Goal: Information Seeking & Learning: Learn about a topic

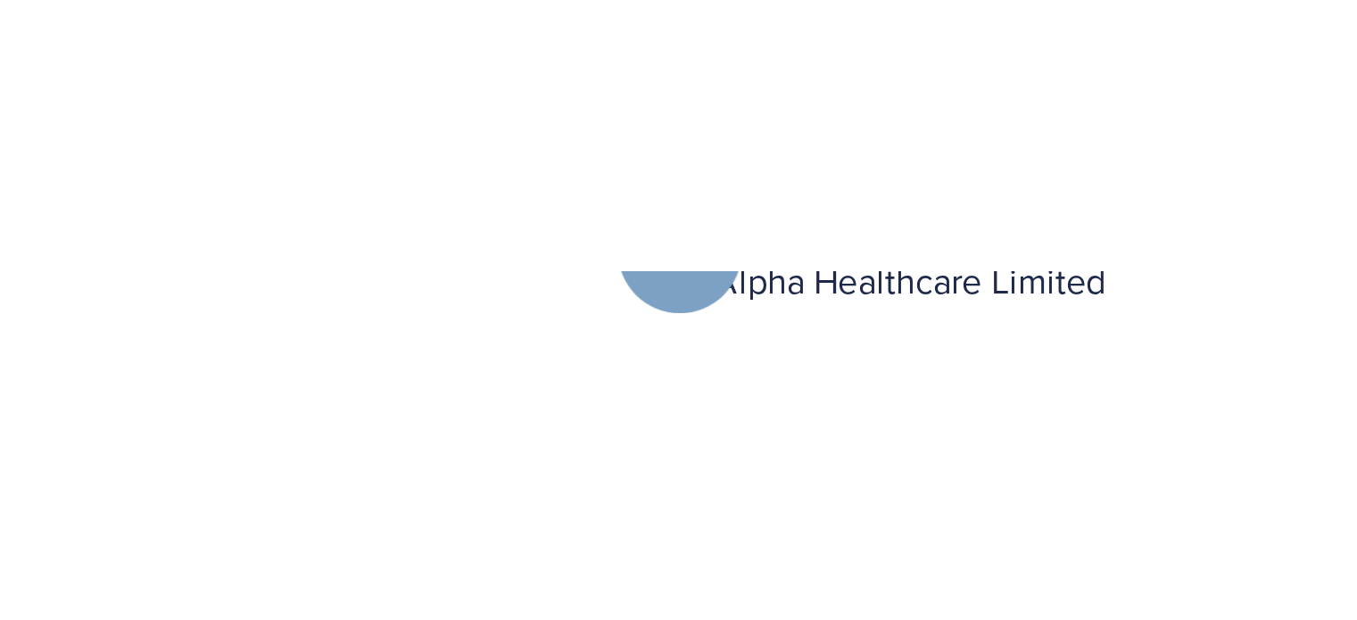
scroll to position [678, 0]
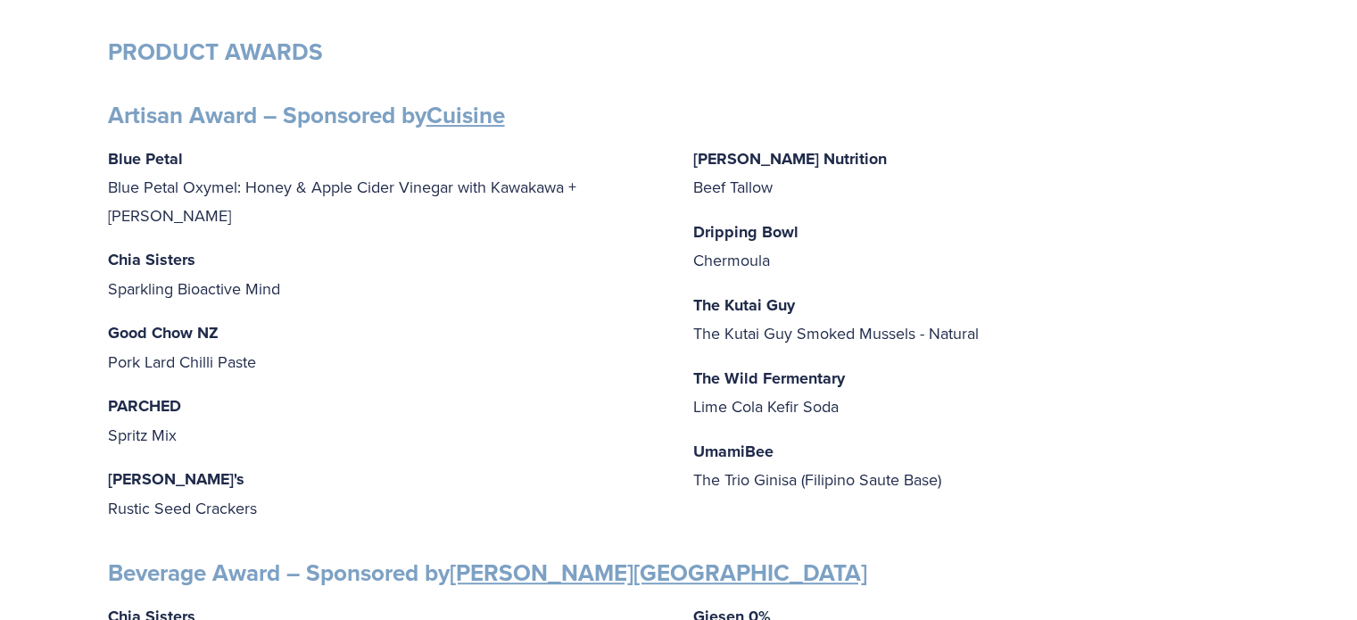
click at [315, 285] on div "Blue Petal Blue Petal Oxymel: Honey & Apple Cider Vinegar with Kawakawa + Ginge…" at bounding box center [679, 335] width 1142 height 380
drag, startPoint x: 289, startPoint y: 260, endPoint x: 67, endPoint y: 253, distance: 222.3
copy p "Sparkling Bioactive Mind"
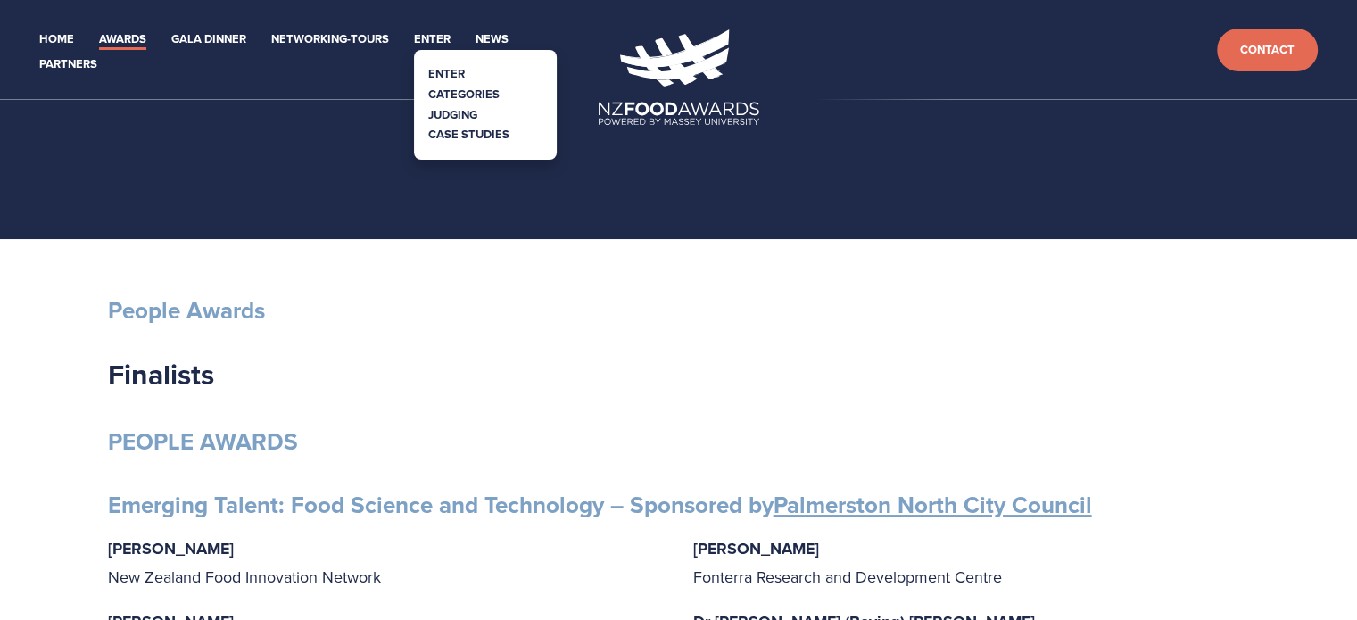
click at [485, 95] on link "Categories" at bounding box center [463, 94] width 71 height 17
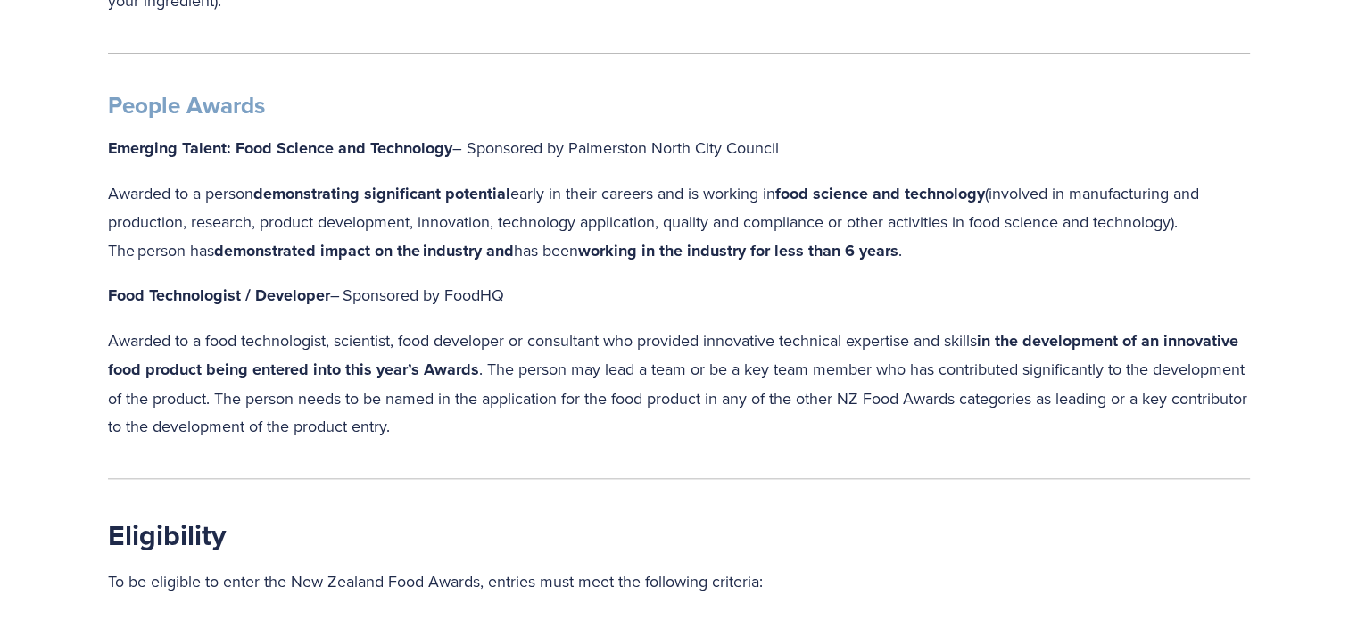
scroll to position [1785, 0]
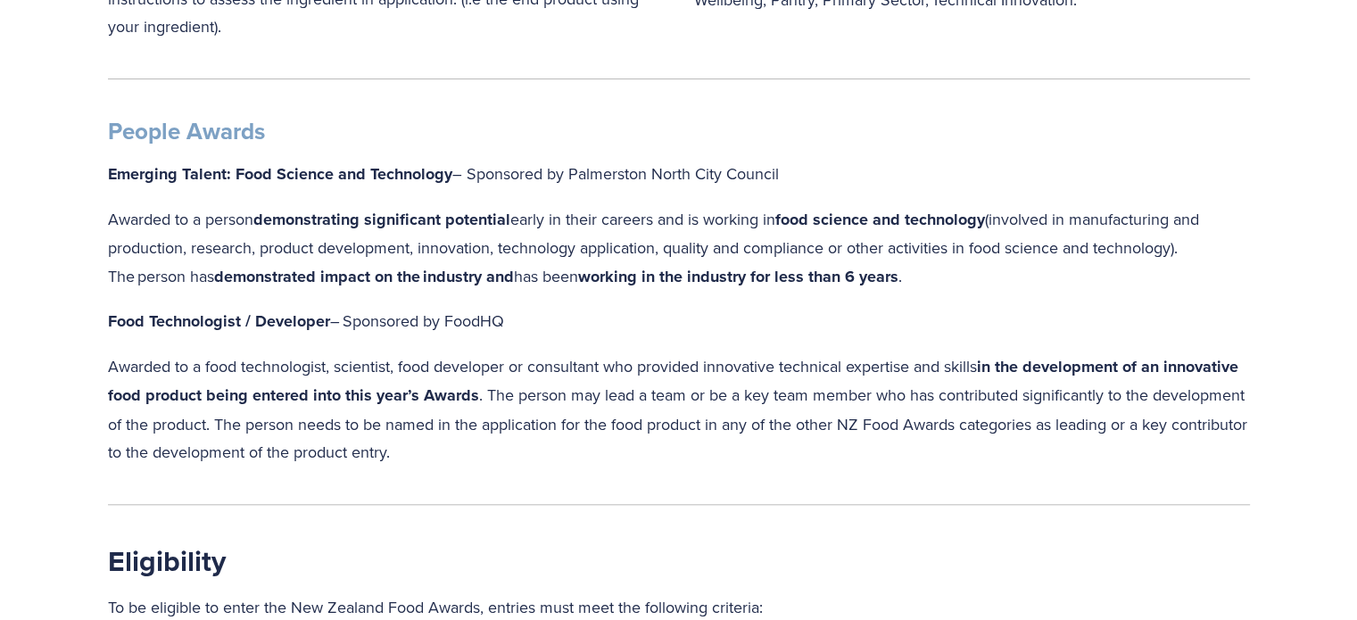
drag, startPoint x: 618, startPoint y: 456, endPoint x: 102, endPoint y: 345, distance: 527.6
click at [102, 345] on div "People Awards Emerging Talent: Food Science and Technology – Sponsored by Palme…" at bounding box center [679, 292] width 1173 height 380
copy p "Awarded to a food technologist, scientist, food developer or consultant who pro…"
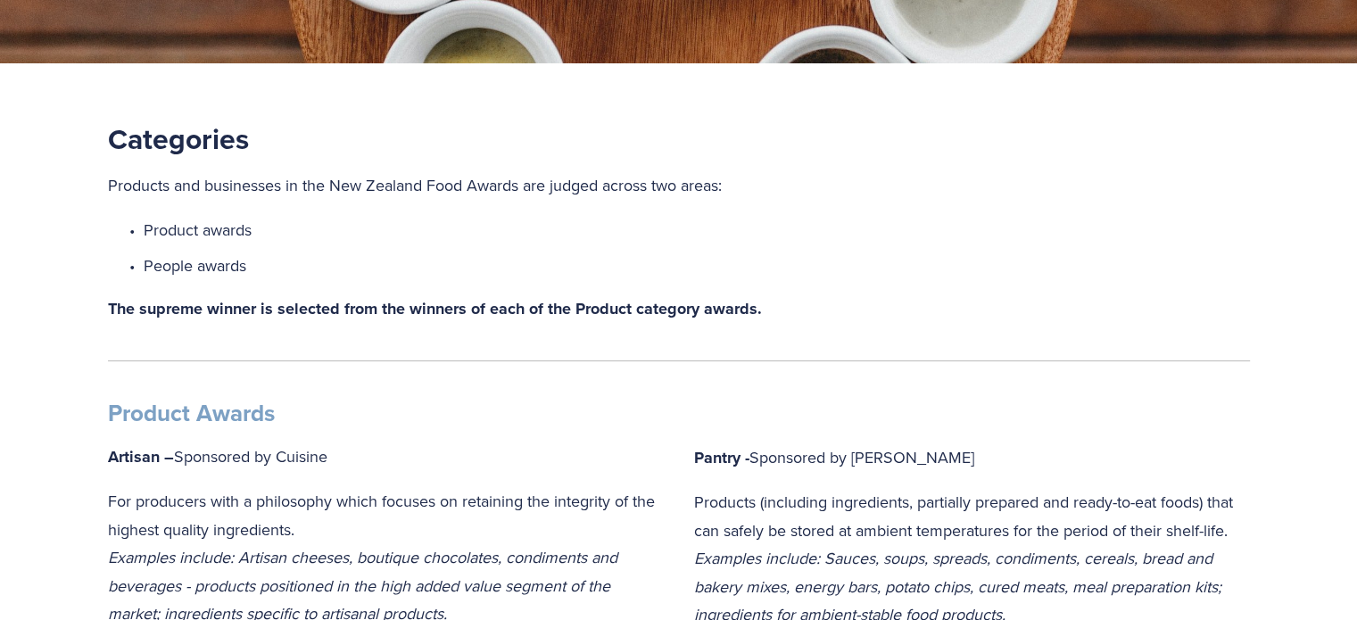
scroll to position [0, 0]
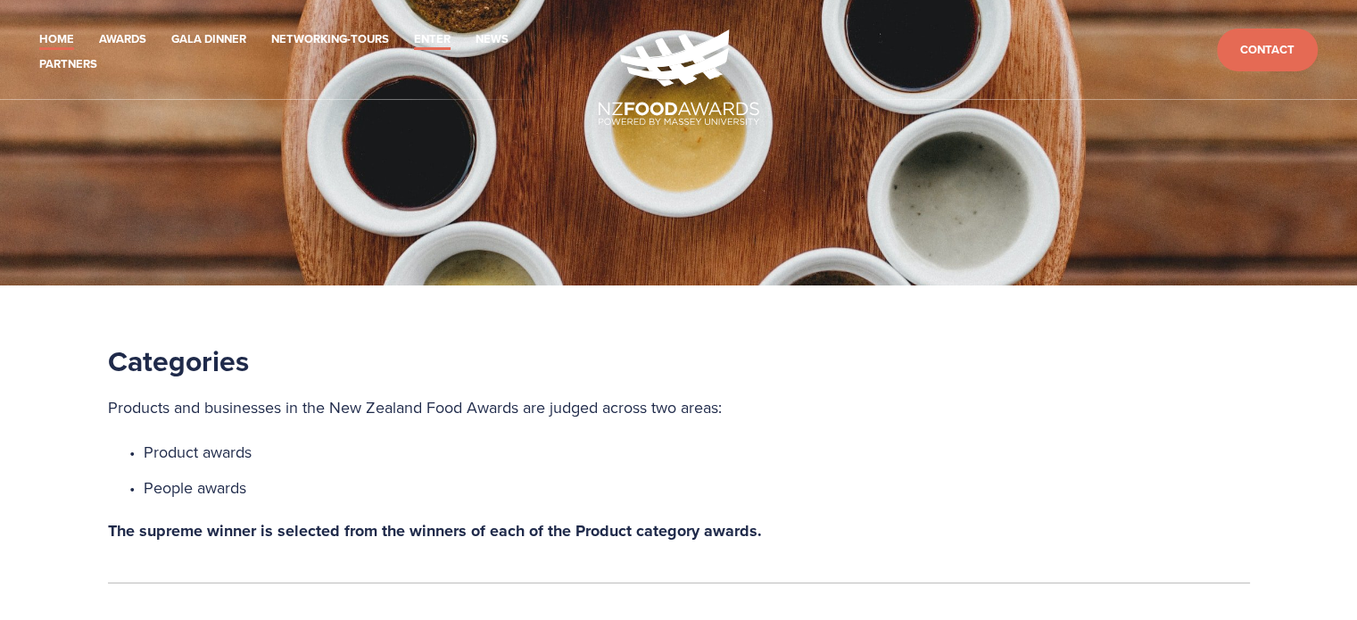
click at [62, 35] on link "Home" at bounding box center [56, 39] width 35 height 21
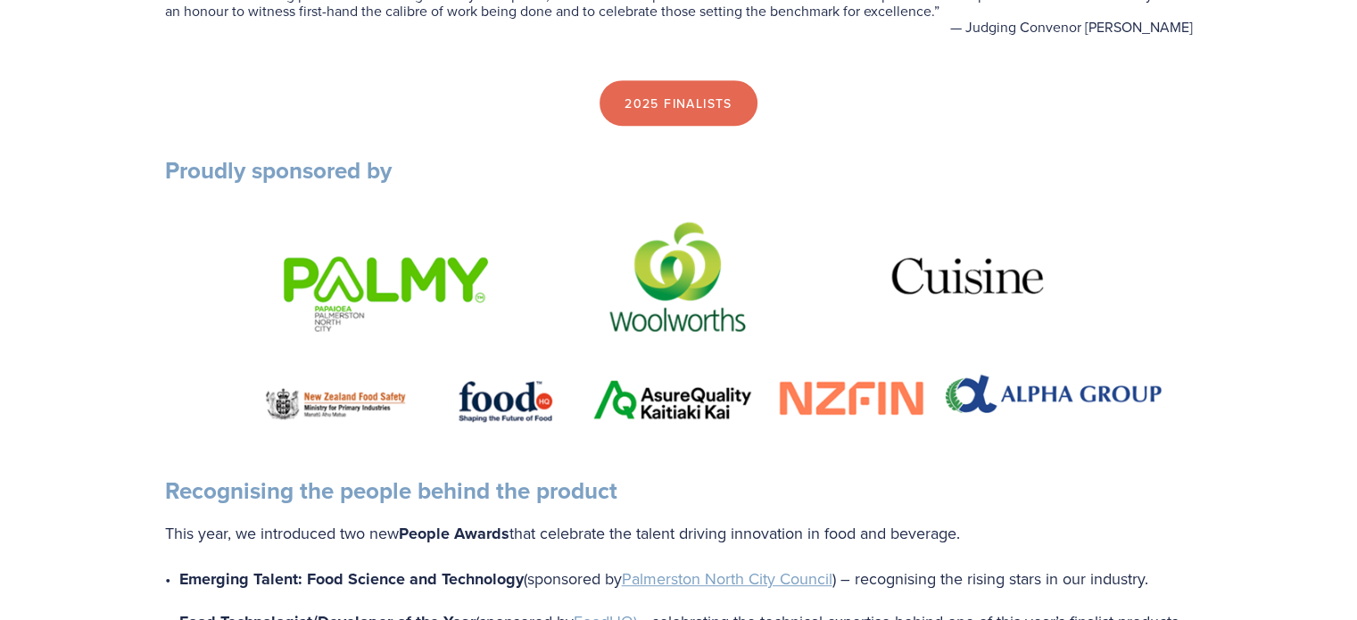
scroll to position [357, 0]
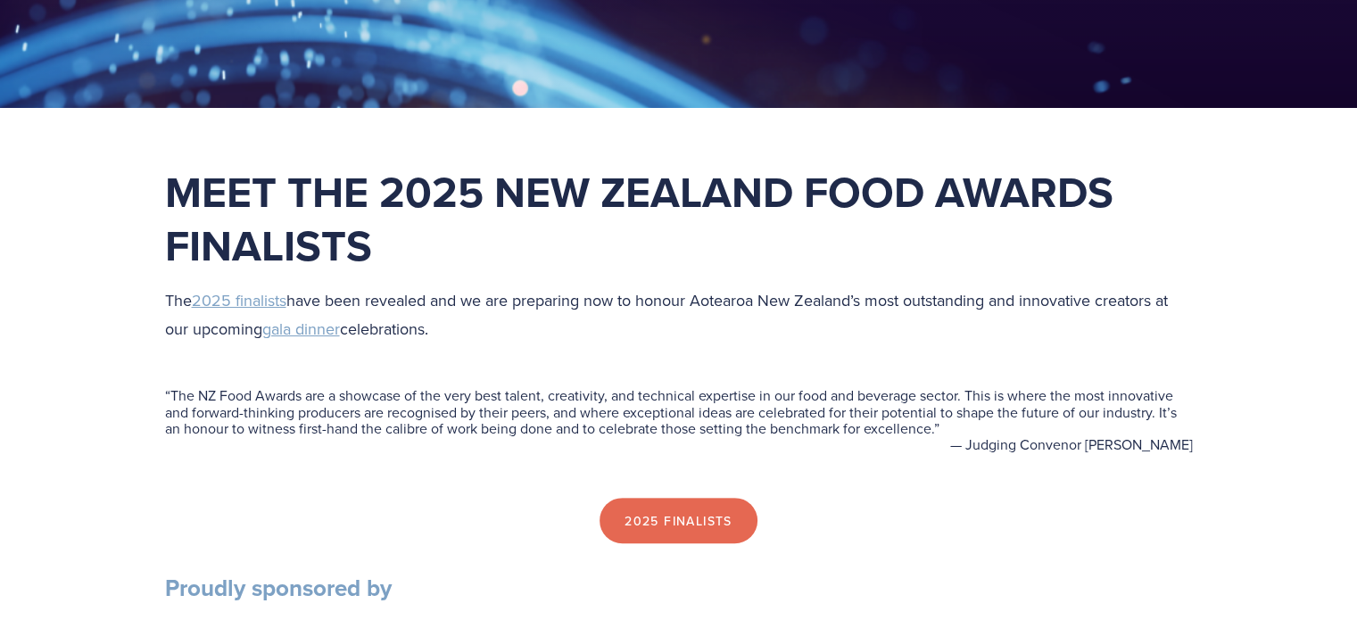
click at [510, 464] on div "“ The NZ Food Awards are a showcase of the very best talent, creativity, and te…" at bounding box center [679, 420] width 1058 height 125
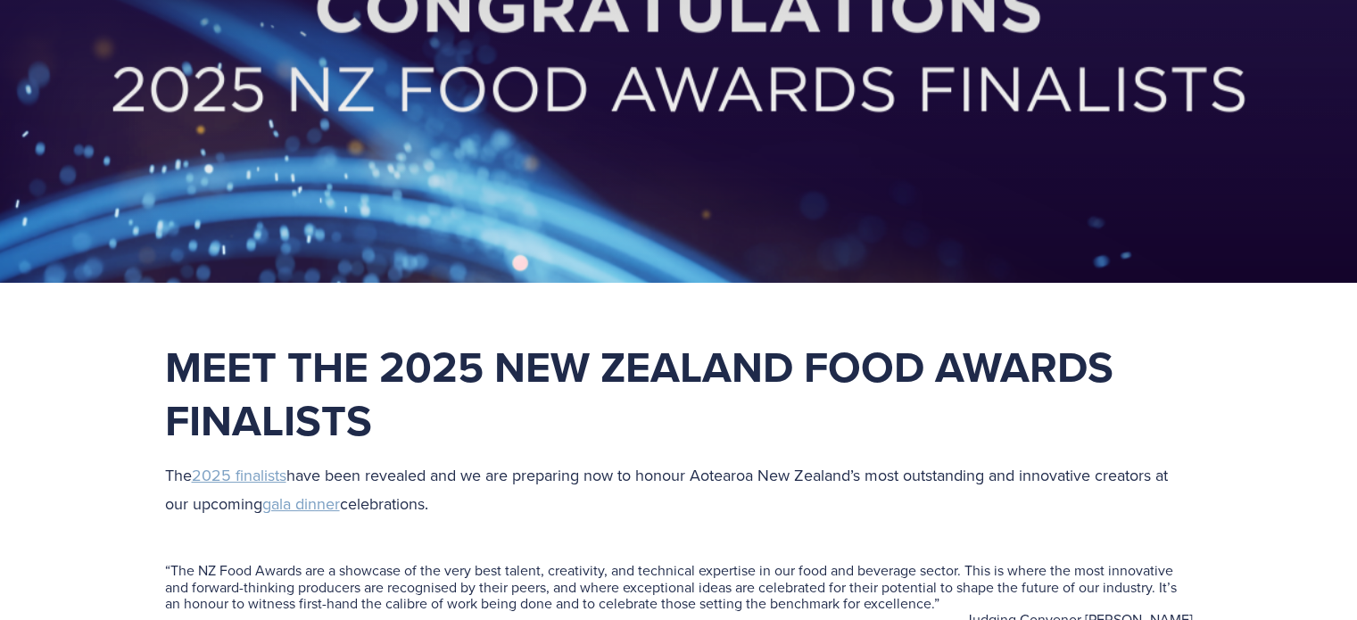
scroll to position [0, 0]
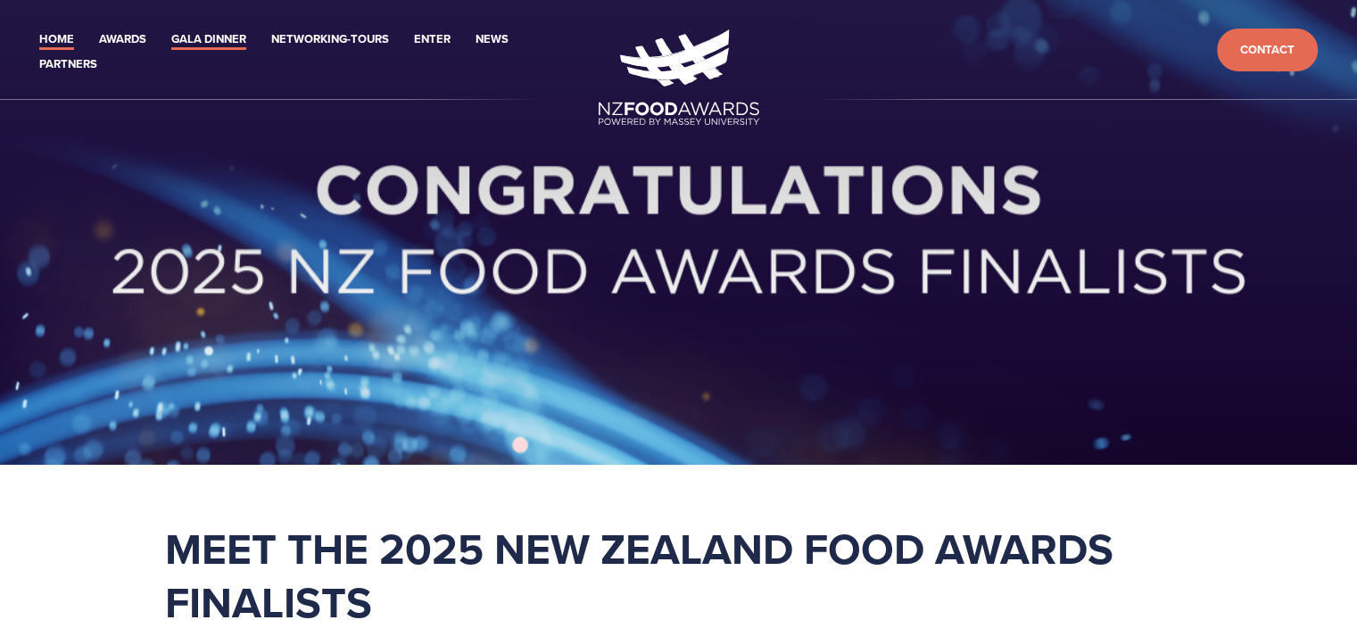
click at [205, 35] on link "Gala Dinner" at bounding box center [208, 39] width 75 height 21
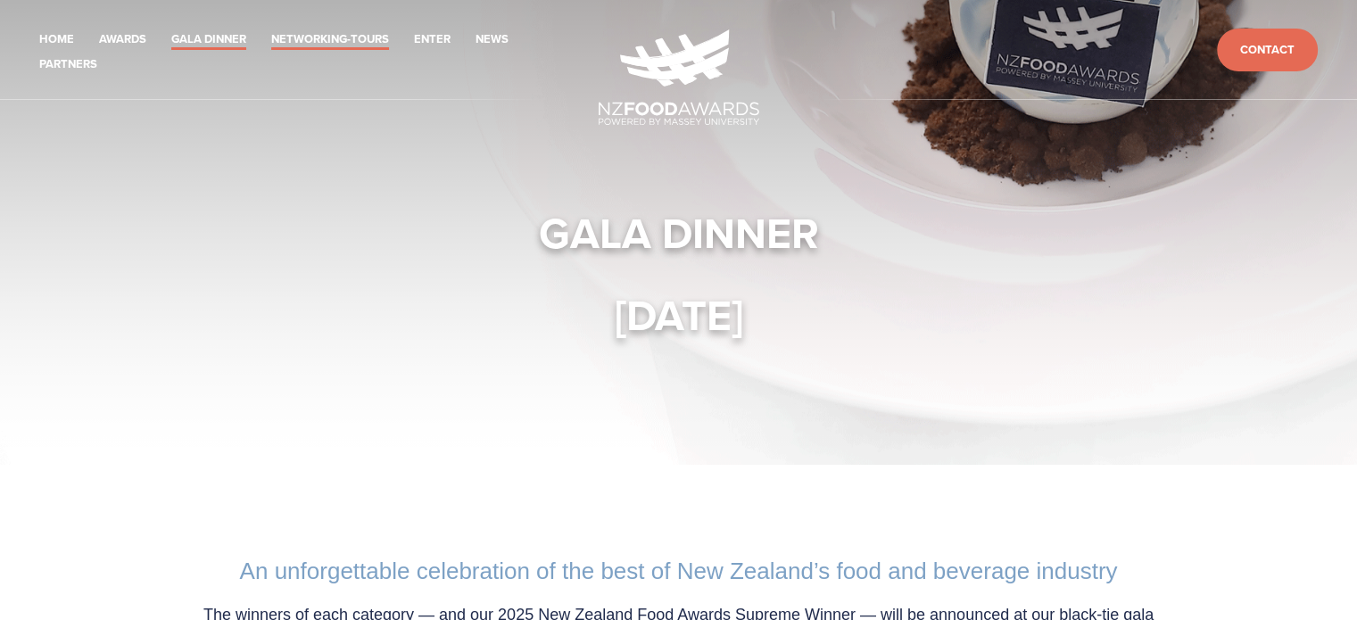
click at [324, 31] on link "Networking-Tours" at bounding box center [330, 39] width 118 height 21
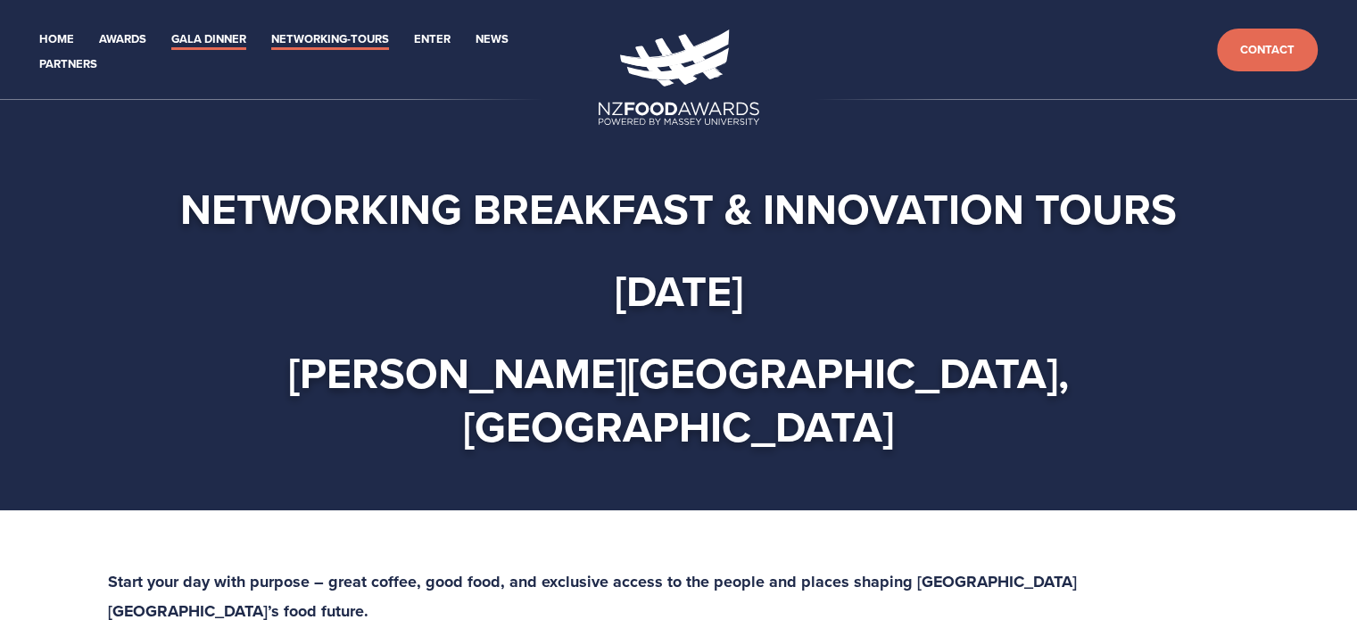
click at [236, 31] on link "Gala Dinner" at bounding box center [208, 39] width 75 height 21
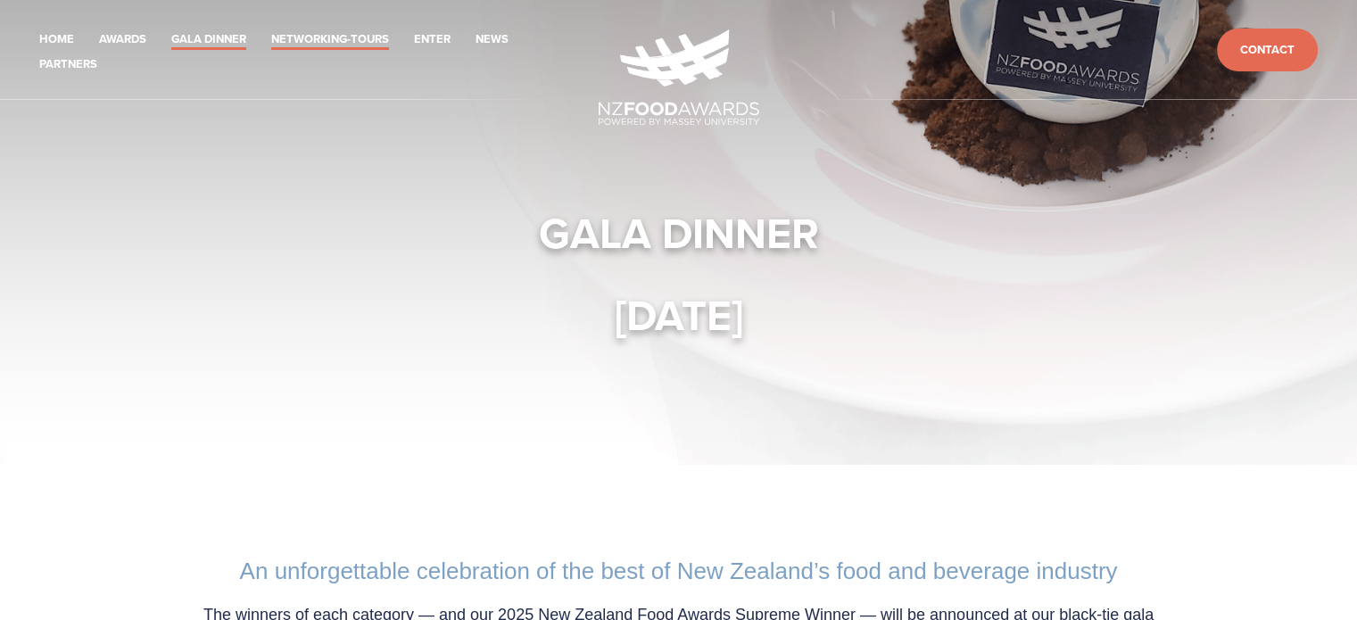
click at [367, 39] on link "Networking-Tours" at bounding box center [330, 39] width 118 height 21
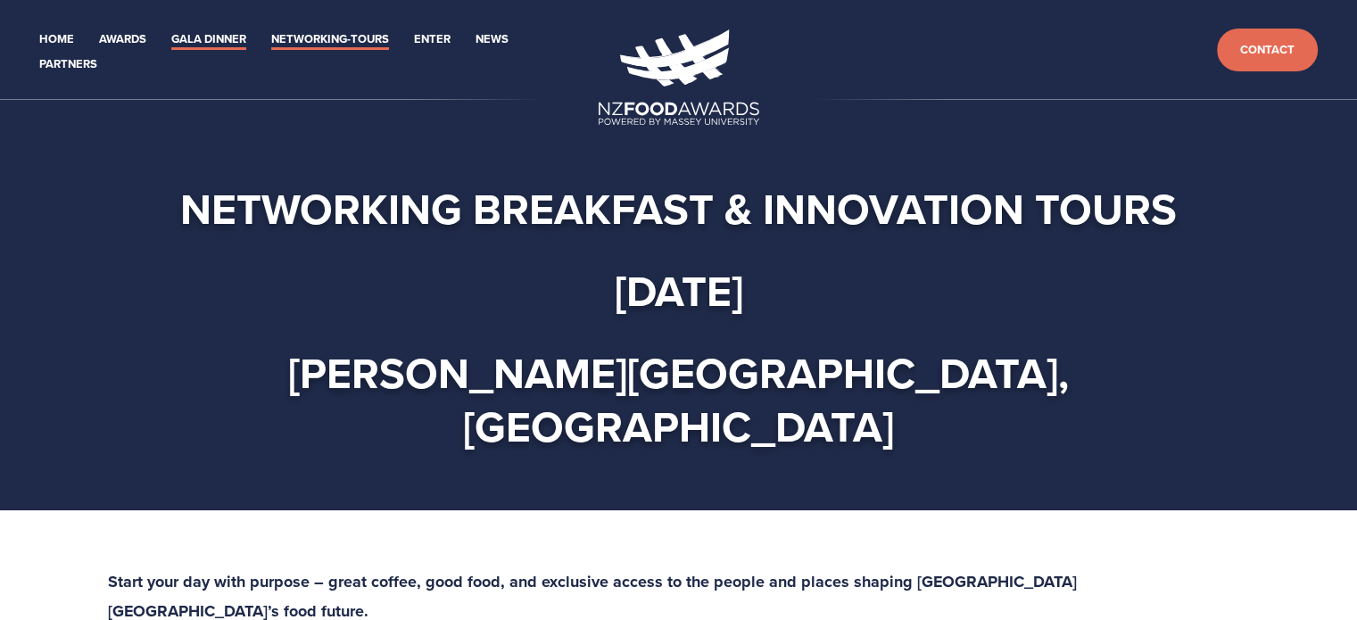
click at [216, 37] on link "Gala Dinner" at bounding box center [208, 39] width 75 height 21
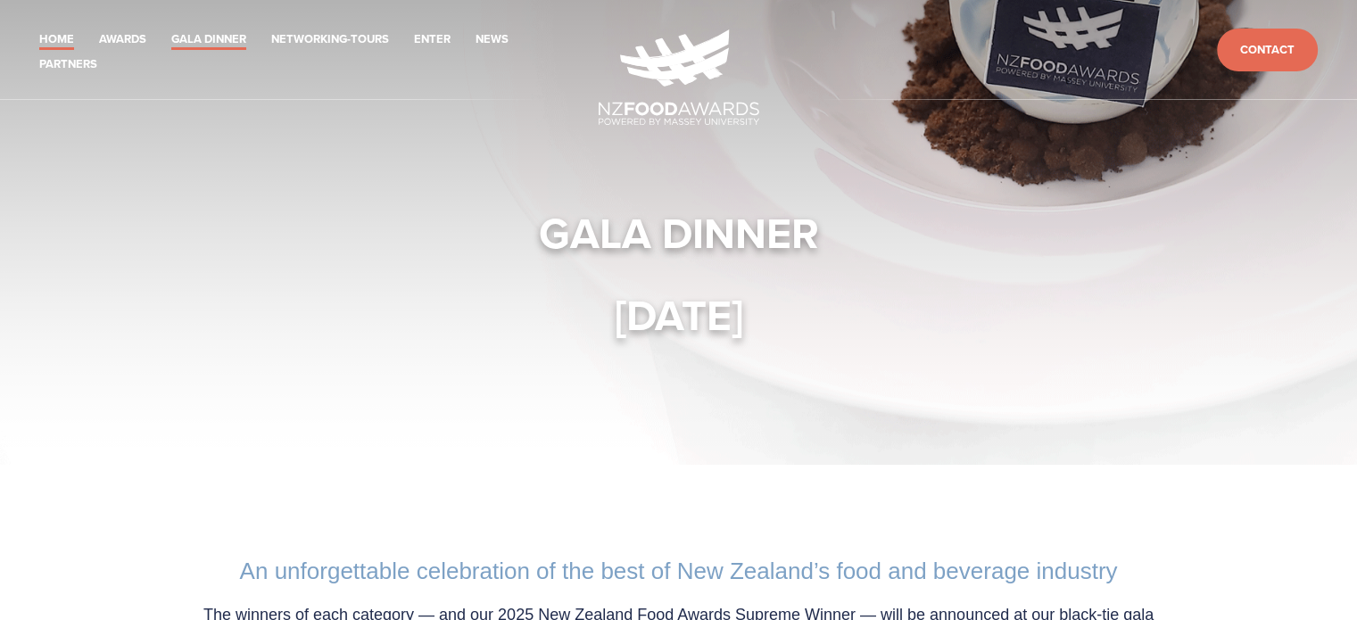
click at [62, 37] on link "Home" at bounding box center [56, 39] width 35 height 21
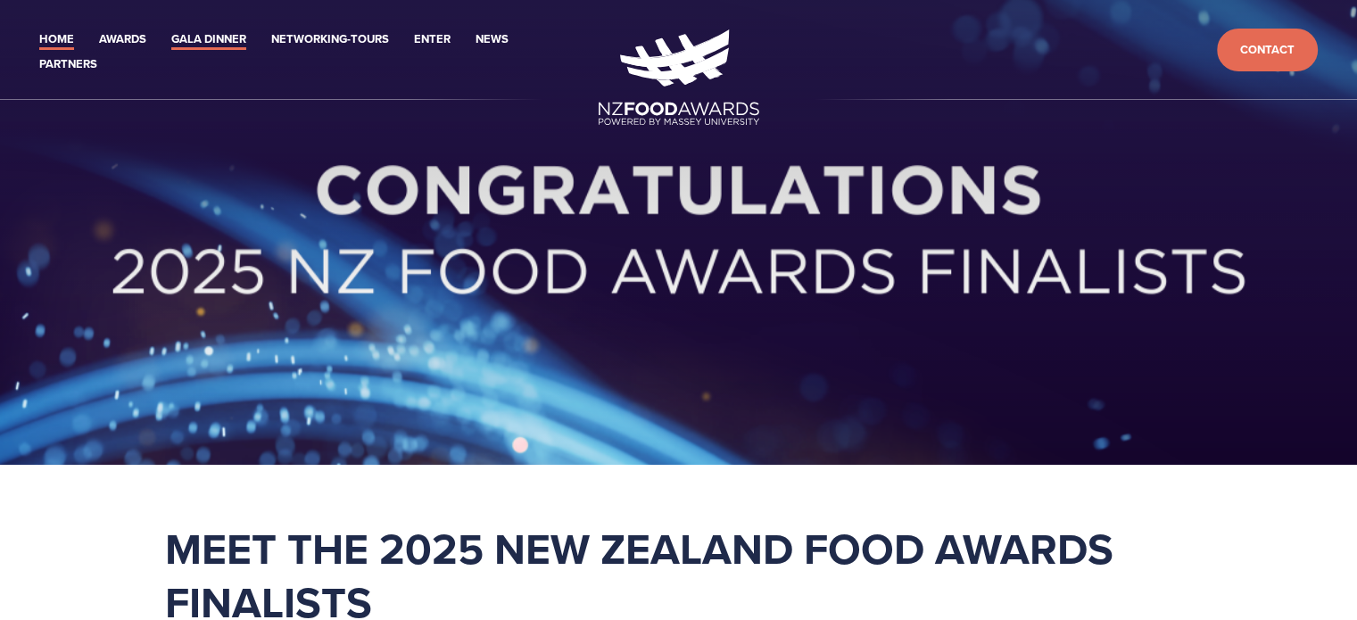
click at [215, 42] on link "Gala Dinner" at bounding box center [208, 39] width 75 height 21
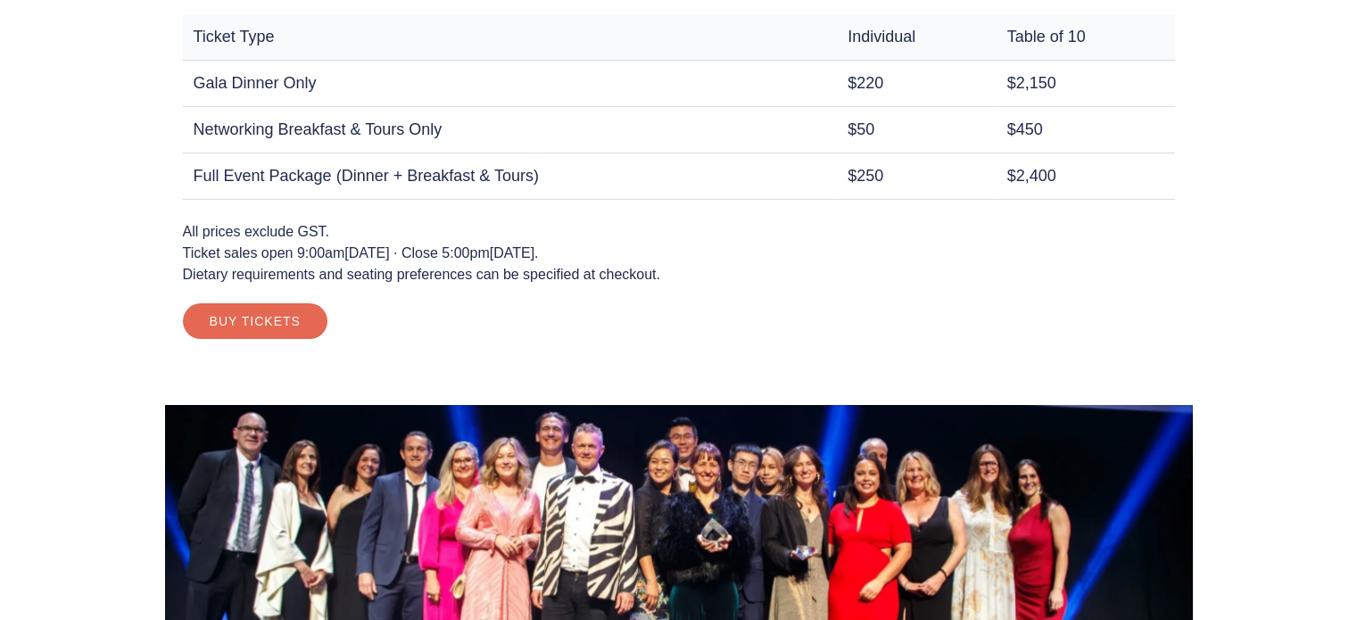
scroll to position [1606, 0]
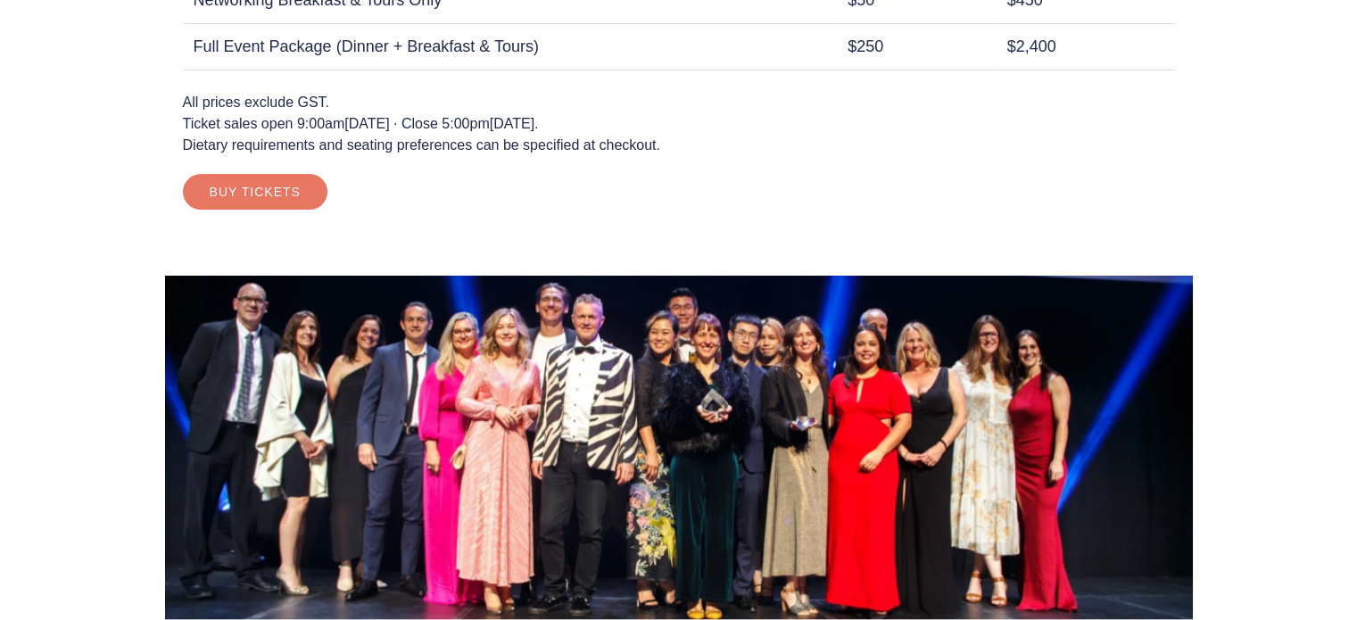
click at [265, 195] on link "Buy Tickets" at bounding box center [255, 192] width 145 height 36
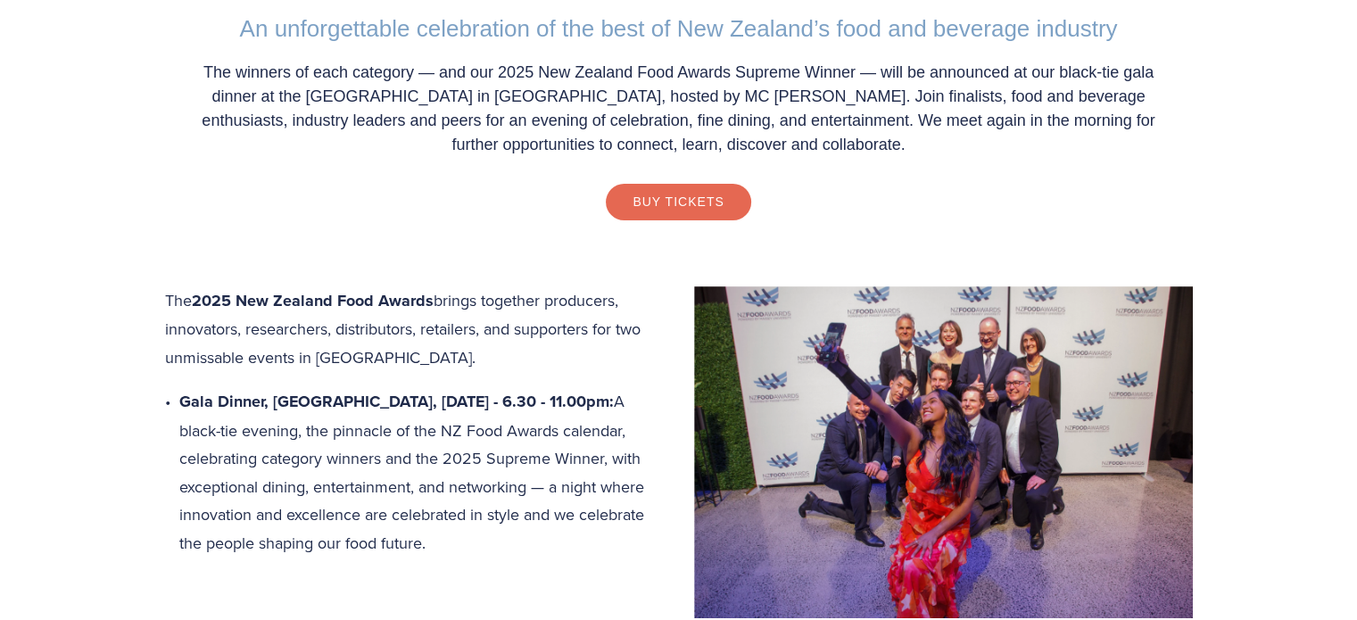
scroll to position [535, 0]
